Goal: Information Seeking & Learning: Learn about a topic

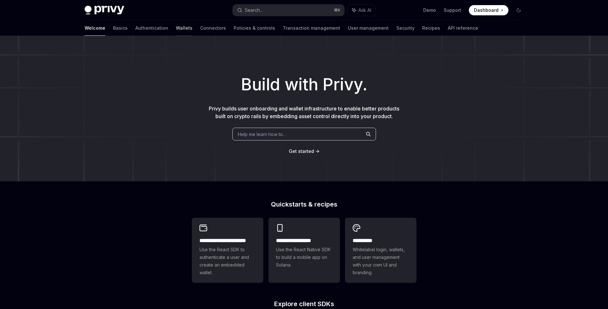
click at [176, 26] on link "Wallets" at bounding box center [184, 27] width 17 height 15
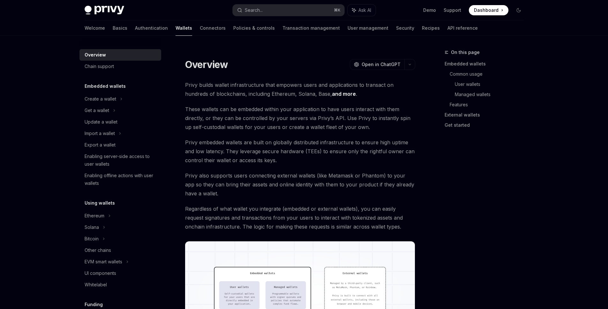
type textarea "*"
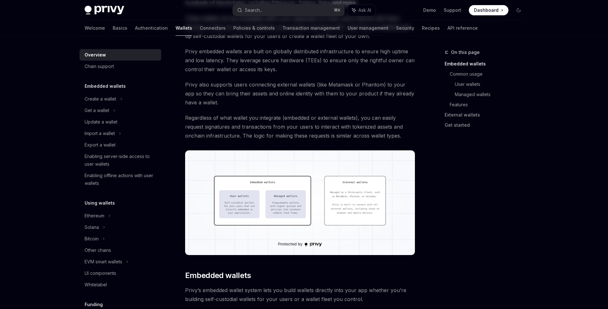
scroll to position [110, 0]
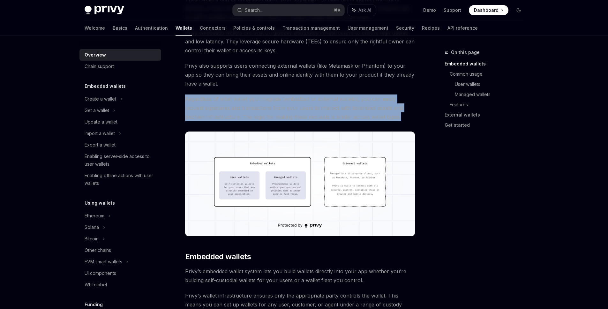
drag, startPoint x: 185, startPoint y: 96, endPoint x: 381, endPoint y: 120, distance: 197.7
click at [383, 117] on span "Regardless of what wallet you integrate (embedded or external wallets), you can…" at bounding box center [300, 107] width 230 height 27
drag, startPoint x: 373, startPoint y: 117, endPoint x: 185, endPoint y: 99, distance: 188.9
click at [185, 99] on span "Regardless of what wallet you integrate (embedded or external wallets), you can…" at bounding box center [300, 107] width 230 height 27
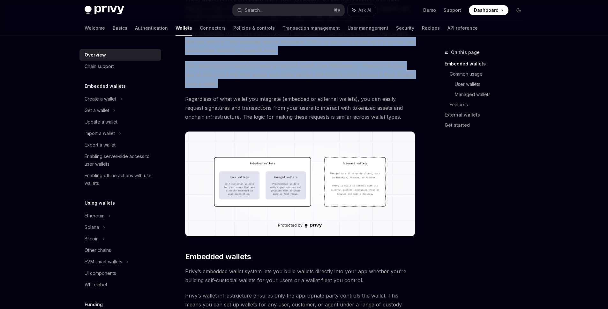
drag, startPoint x: 215, startPoint y: 83, endPoint x: 182, endPoint y: 38, distance: 55.3
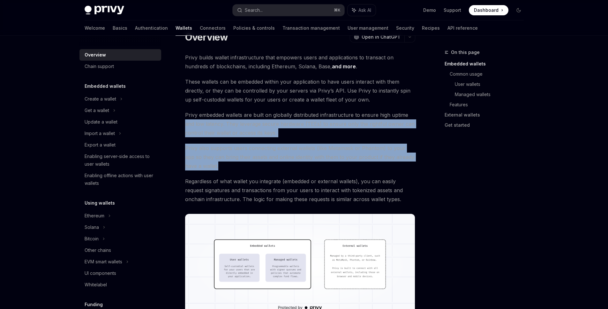
scroll to position [67, 0]
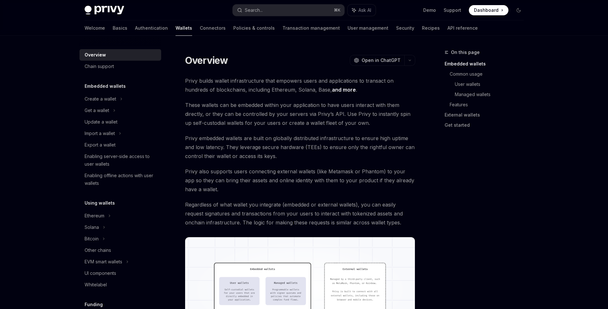
scroll to position [0, 0]
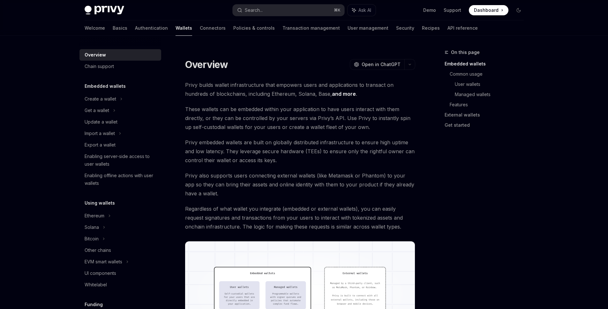
drag, startPoint x: 185, startPoint y: 84, endPoint x: 185, endPoint y: 76, distance: 8.0
click at [185, 82] on span "Privy builds wallet infrastructure that empowers users and applications to tran…" at bounding box center [300, 89] width 230 height 18
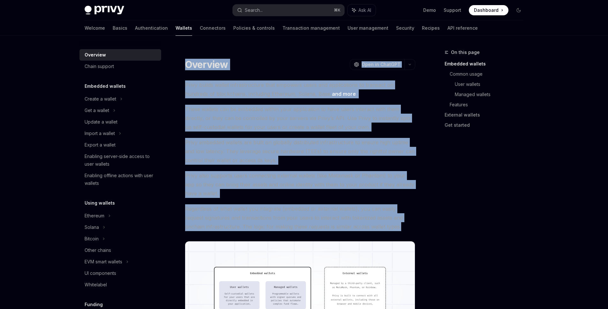
drag, startPoint x: 185, startPoint y: 60, endPoint x: 407, endPoint y: 223, distance: 275.6
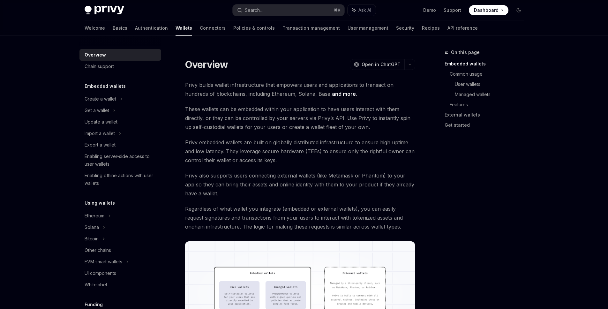
click at [402, 225] on span "Regardless of what wallet you integrate (embedded or external wallets), you can…" at bounding box center [300, 217] width 230 height 27
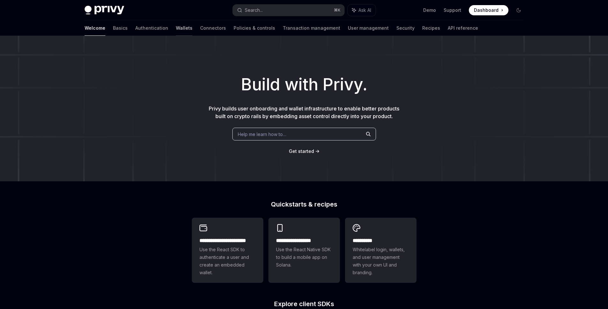
click at [176, 29] on link "Wallets" at bounding box center [184, 27] width 17 height 15
type textarea "*"
